Goal: Task Accomplishment & Management: Manage account settings

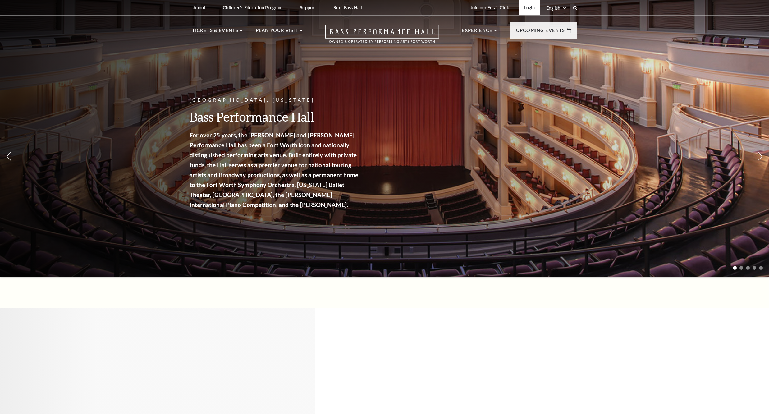
click at [527, 11] on link "Login" at bounding box center [529, 7] width 21 height 15
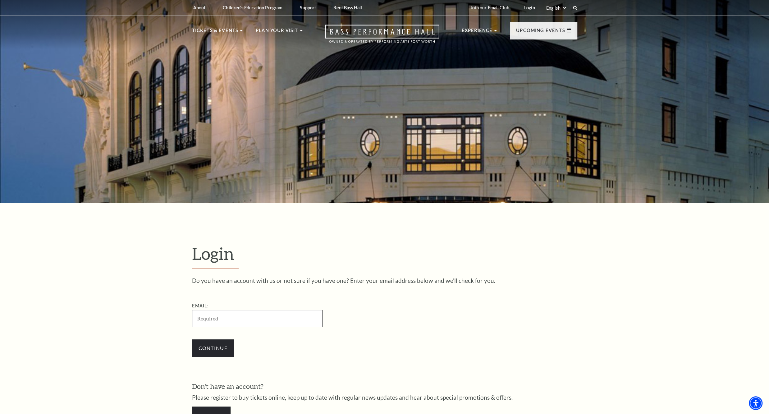
click at [225, 320] on input "Email:" at bounding box center [257, 318] width 131 height 17
paste input "@gmail.com"
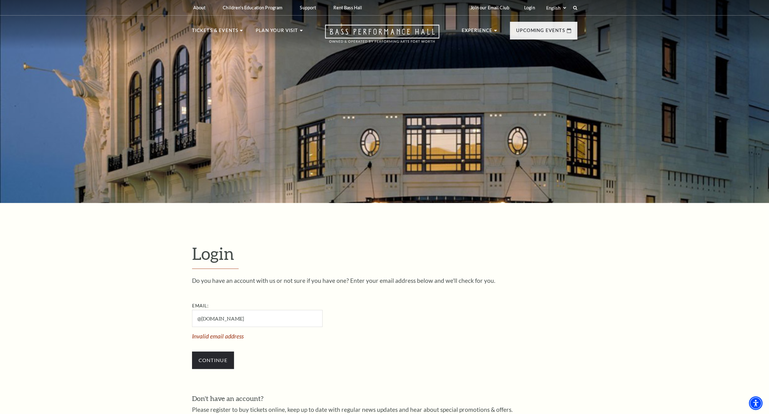
click at [153, 315] on form "Login Do you have an account with us or not sure if you have one? Enter your em…" at bounding box center [384, 343] width 769 height 280
click at [231, 324] on input "@gmail.com" at bounding box center [257, 318] width 131 height 17
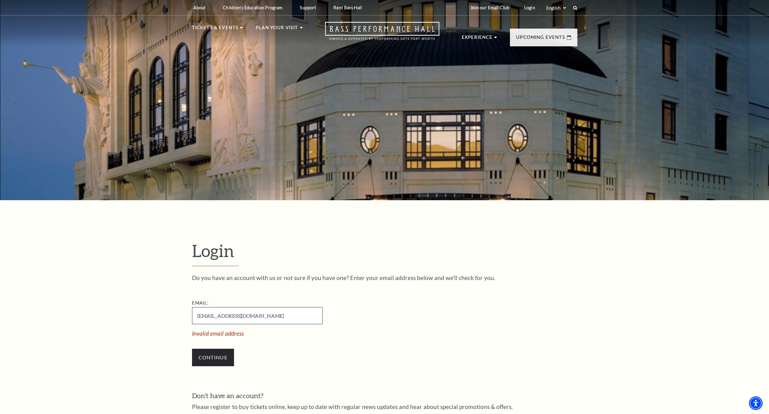
type input "jeffdkinard@gmail.com"
click at [192, 349] on input "Continue" at bounding box center [213, 357] width 42 height 17
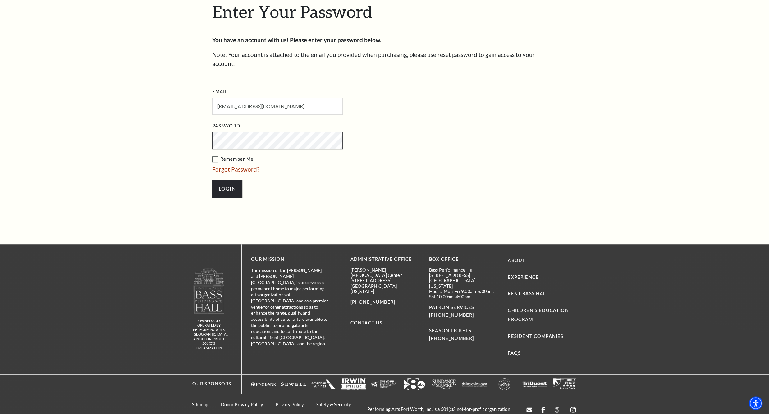
scroll to position [249, 0]
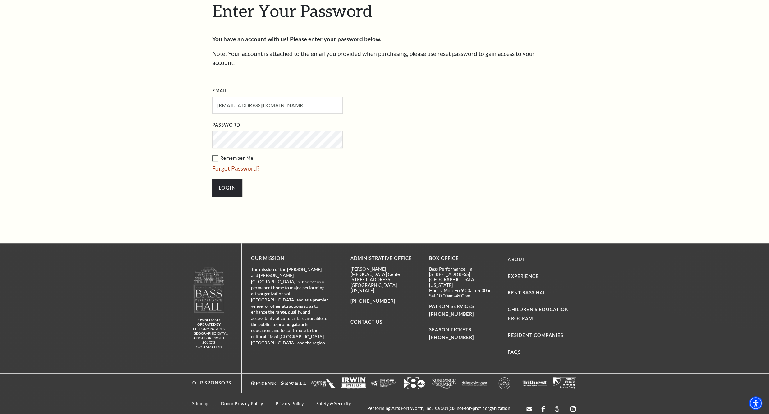
click at [221, 189] on li "Login" at bounding box center [308, 188] width 193 height 30
click at [230, 179] on input "Login" at bounding box center [227, 187] width 30 height 17
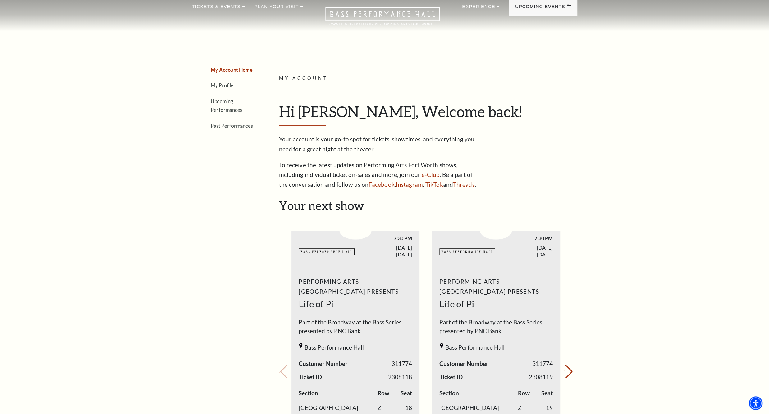
scroll to position [172, 0]
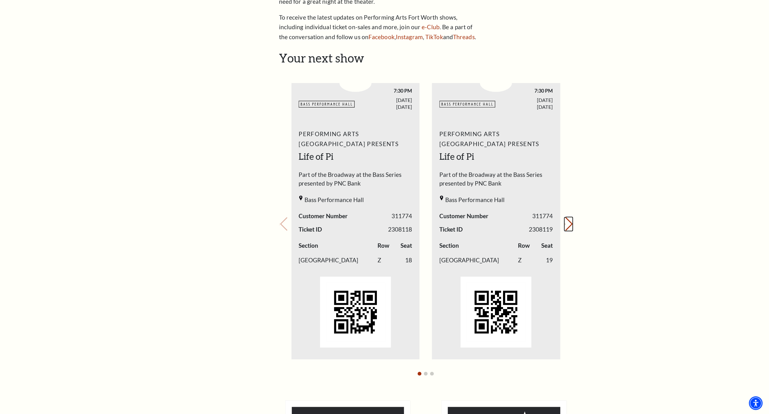
click at [566, 224] on button "Next slide." at bounding box center [568, 224] width 8 height 14
click at [280, 228] on button "Previous slide." at bounding box center [283, 224] width 8 height 14
click at [280, 228] on div "Your next show Previous slide. Next slide." at bounding box center [426, 215] width 294 height 329
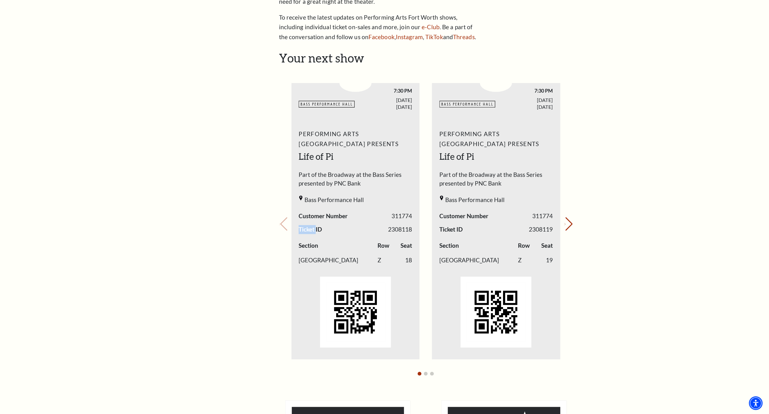
click at [280, 228] on div "Your next show Previous slide. Next slide." at bounding box center [426, 215] width 294 height 329
